Goal: Task Accomplishment & Management: Complete application form

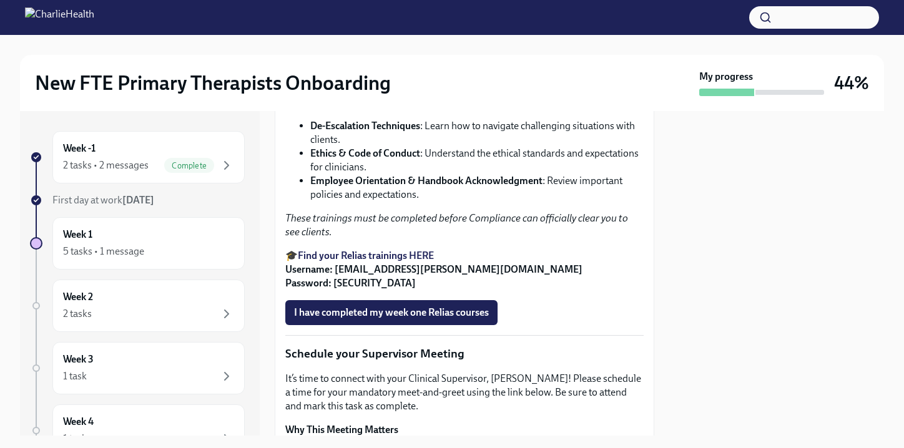
scroll to position [854, 0]
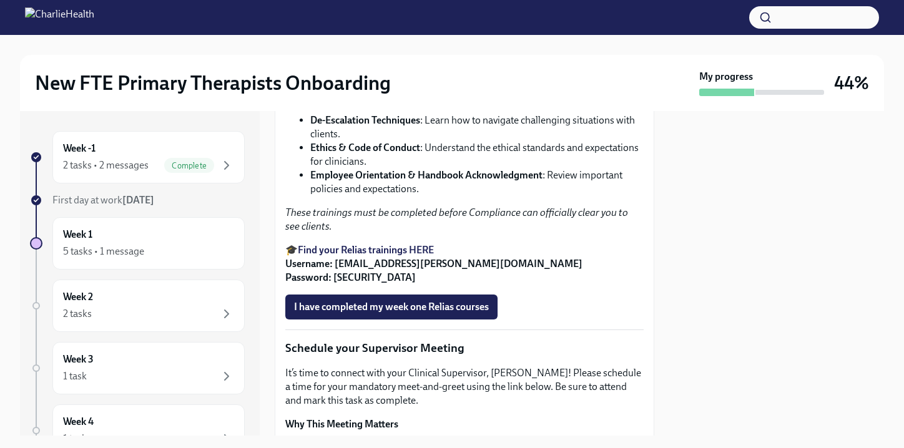
click at [384, 256] on strong "Find your Relias trainings HERE" at bounding box center [366, 250] width 136 height 12
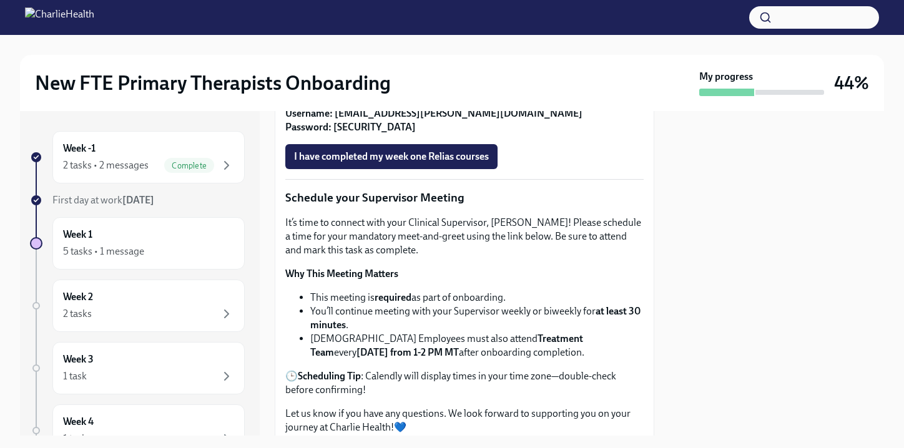
scroll to position [966, 0]
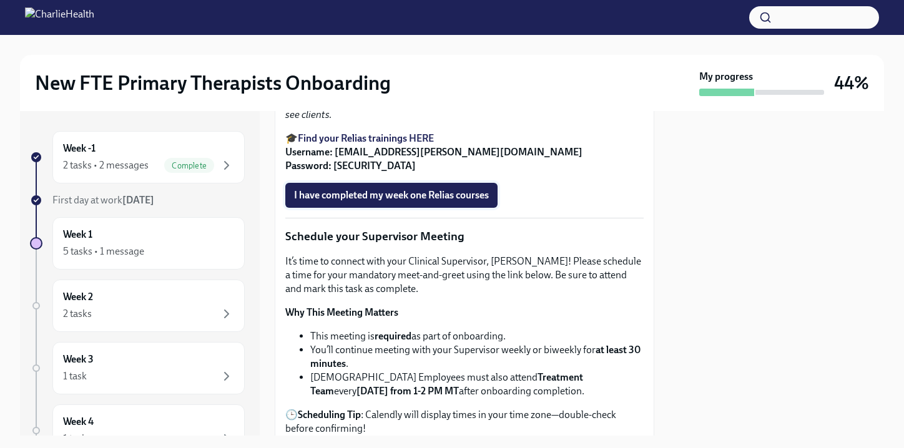
click at [396, 202] on span "I have completed my week one Relias courses" at bounding box center [391, 195] width 195 height 12
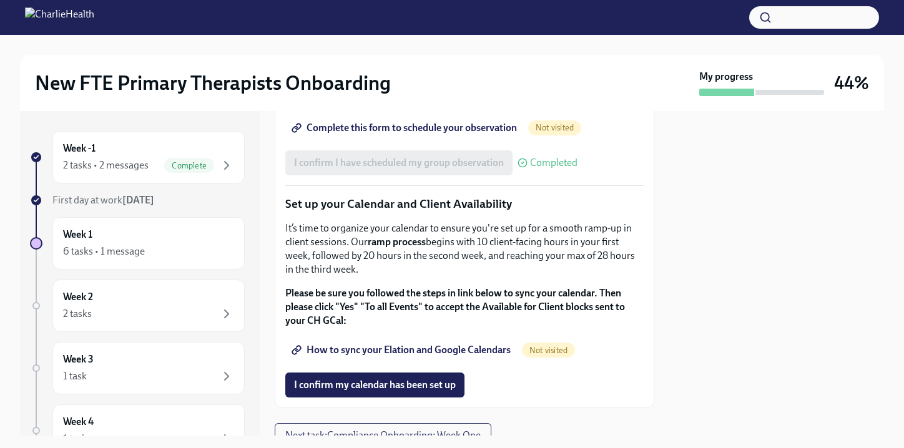
scroll to position [2001, 0]
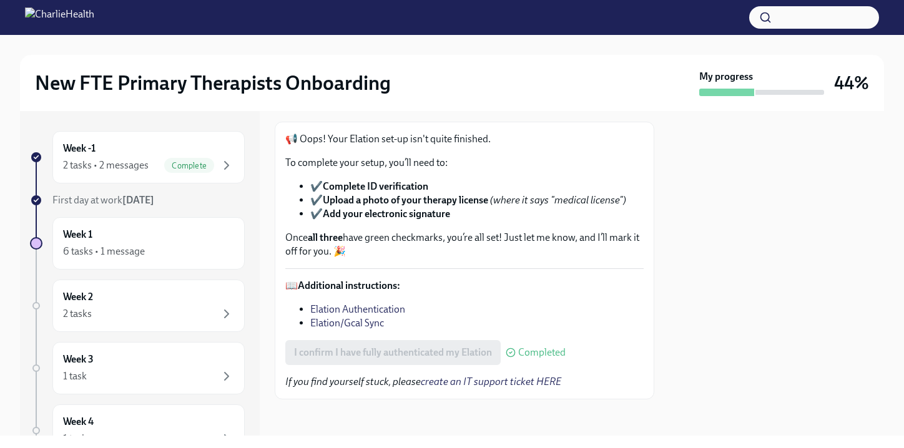
scroll to position [67, 0]
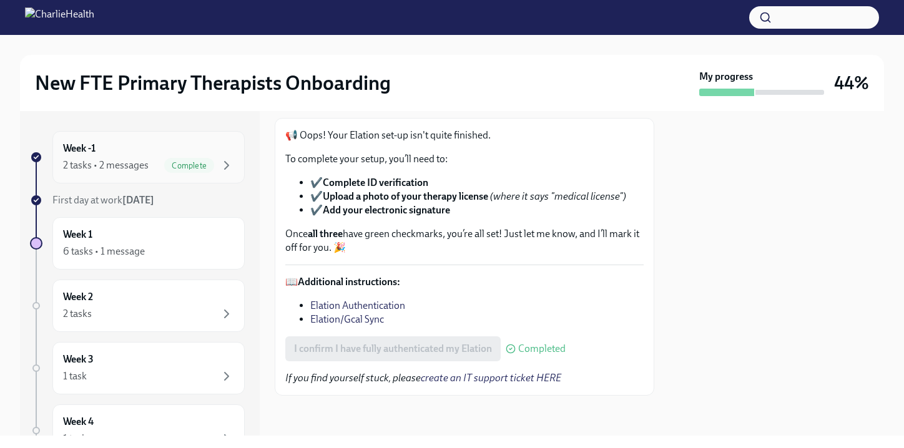
click at [116, 166] on div "2 tasks • 2 messages" at bounding box center [106, 166] width 86 height 14
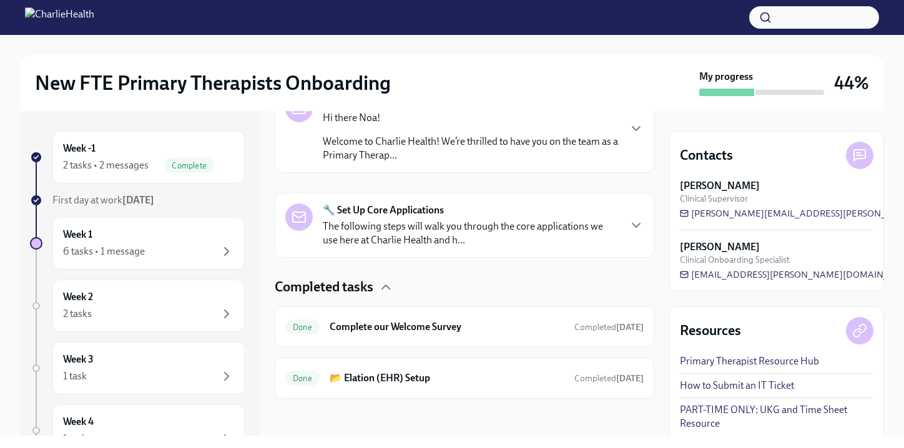
scroll to position [236, 0]
